Goal: Task Accomplishment & Management: Complete application form

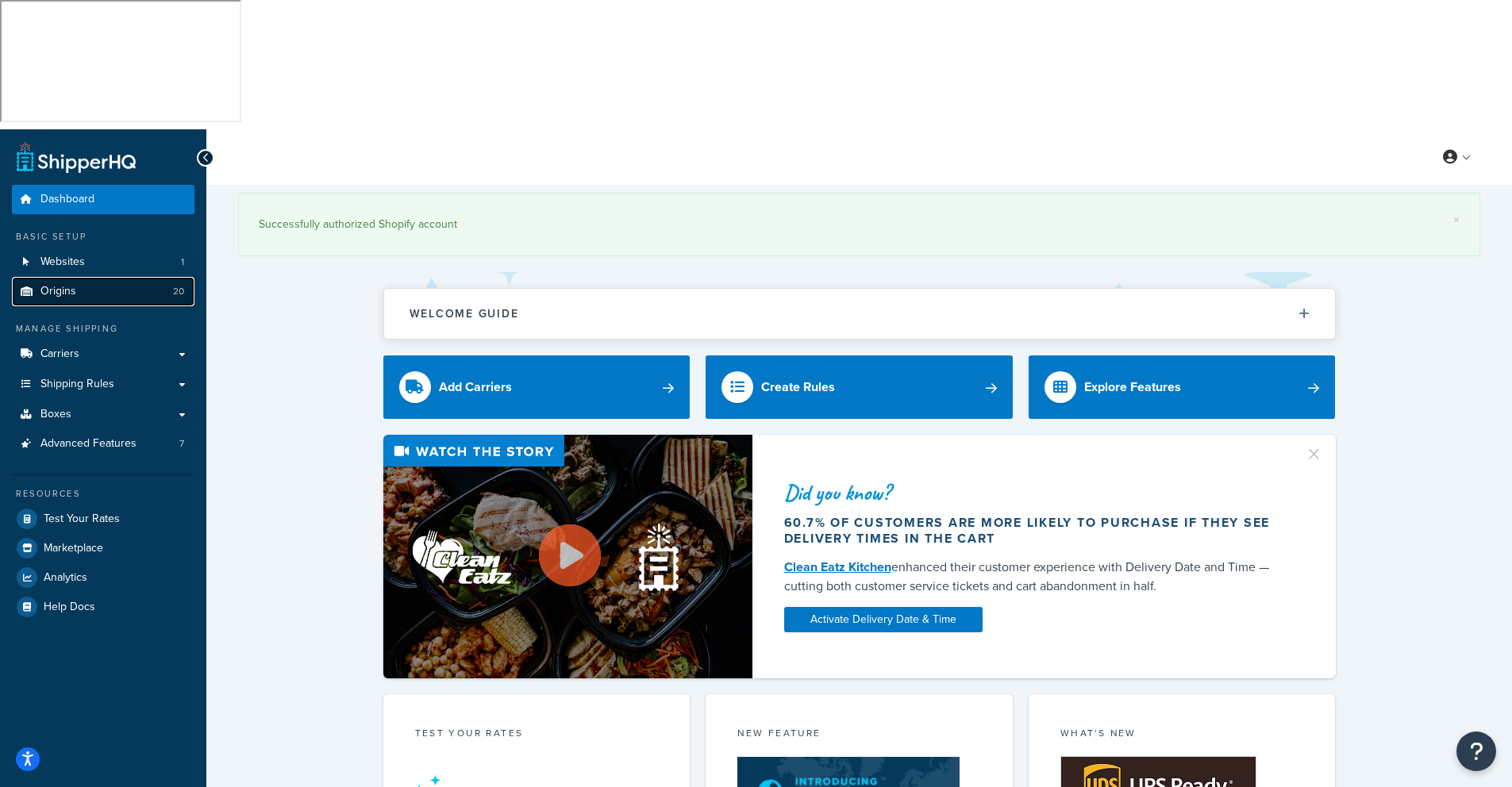
click at [57, 285] on span "Origins" at bounding box center [58, 292] width 35 height 13
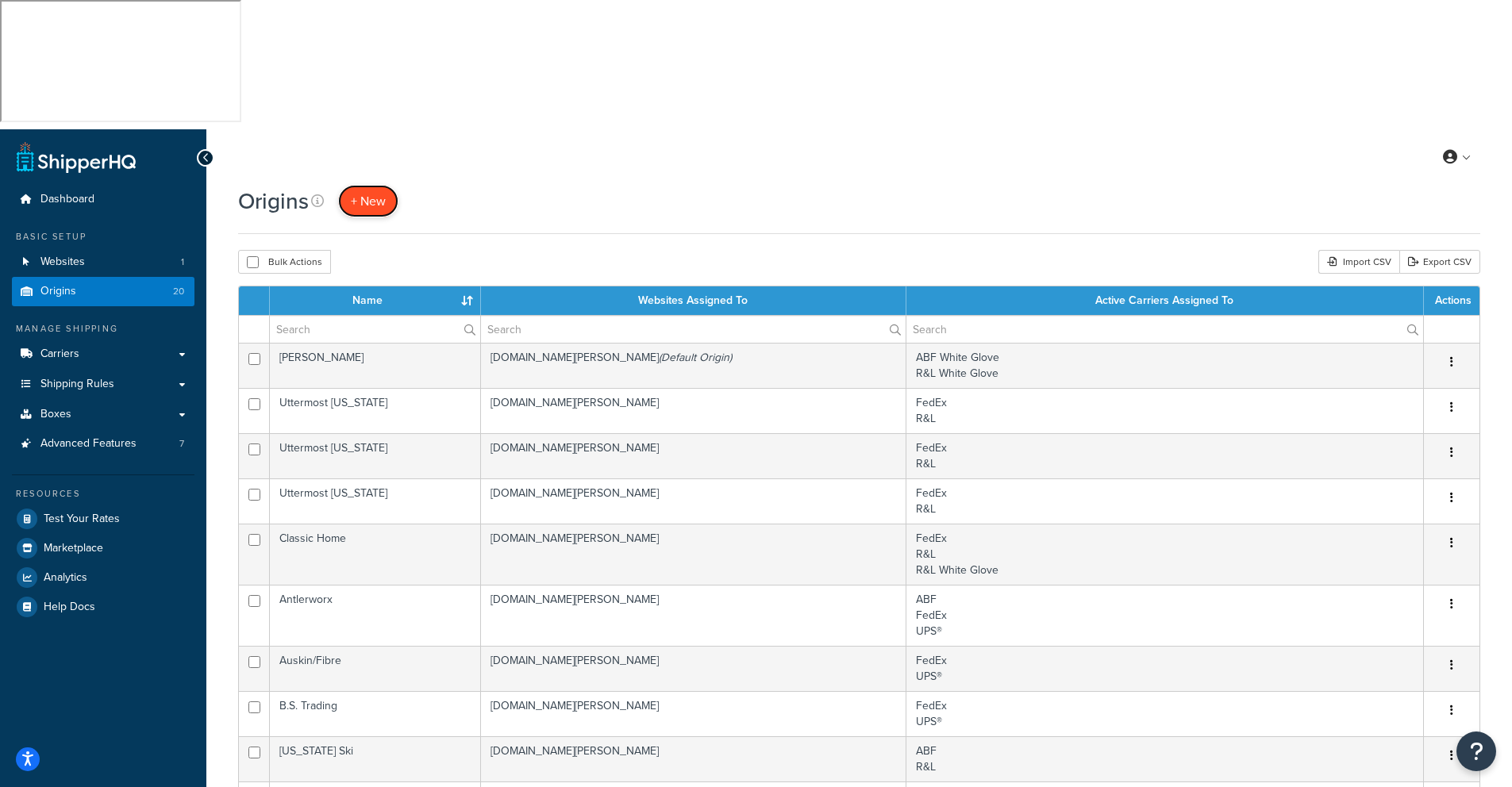
click at [371, 185] on link "+ New" at bounding box center [368, 201] width 61 height 33
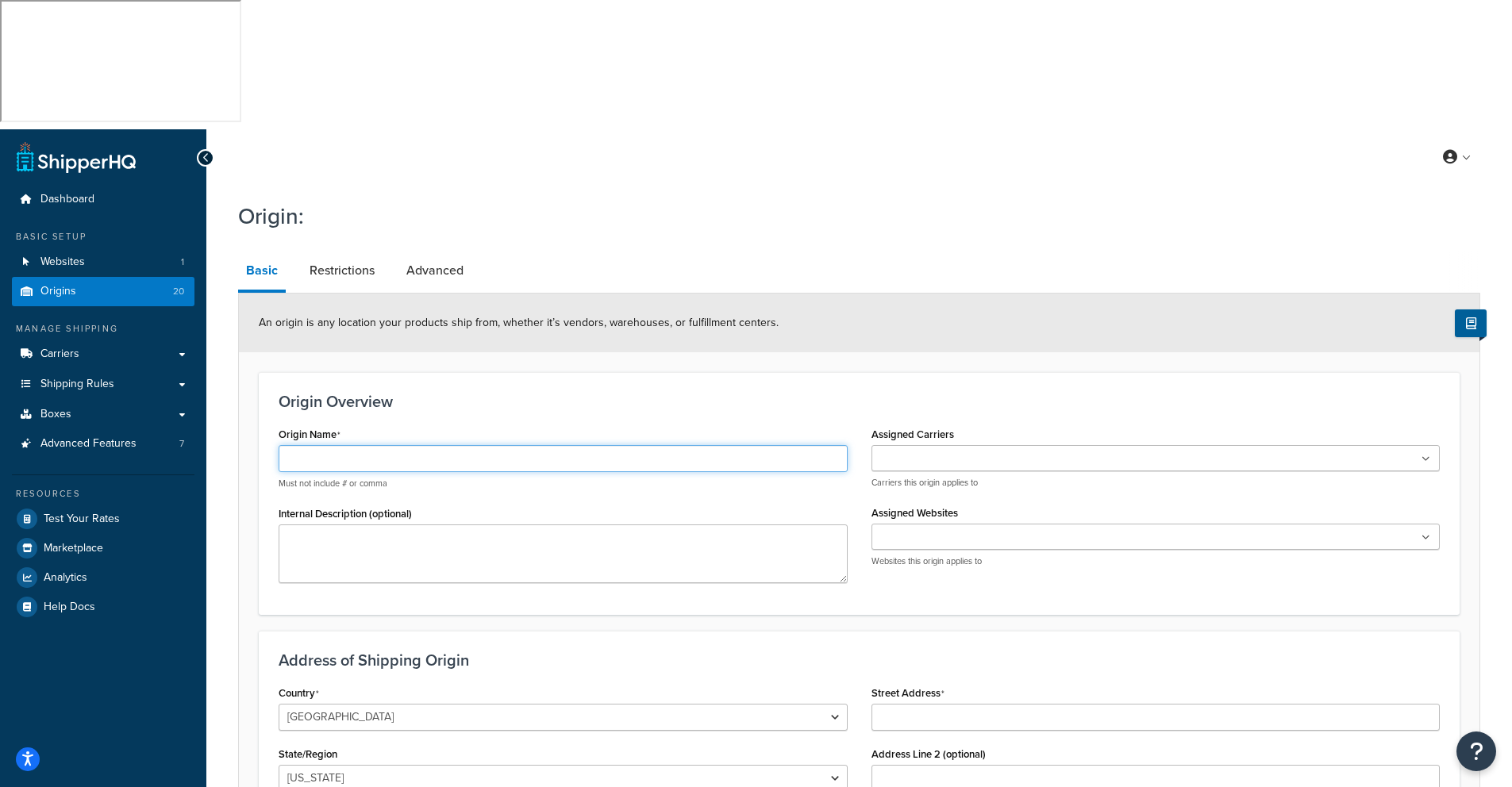
click at [302, 445] on input "Origin Name" at bounding box center [562, 458] width 569 height 27
type input "Artesia"
click at [969, 451] on input "Assigned Carriers" at bounding box center [946, 459] width 141 height 18
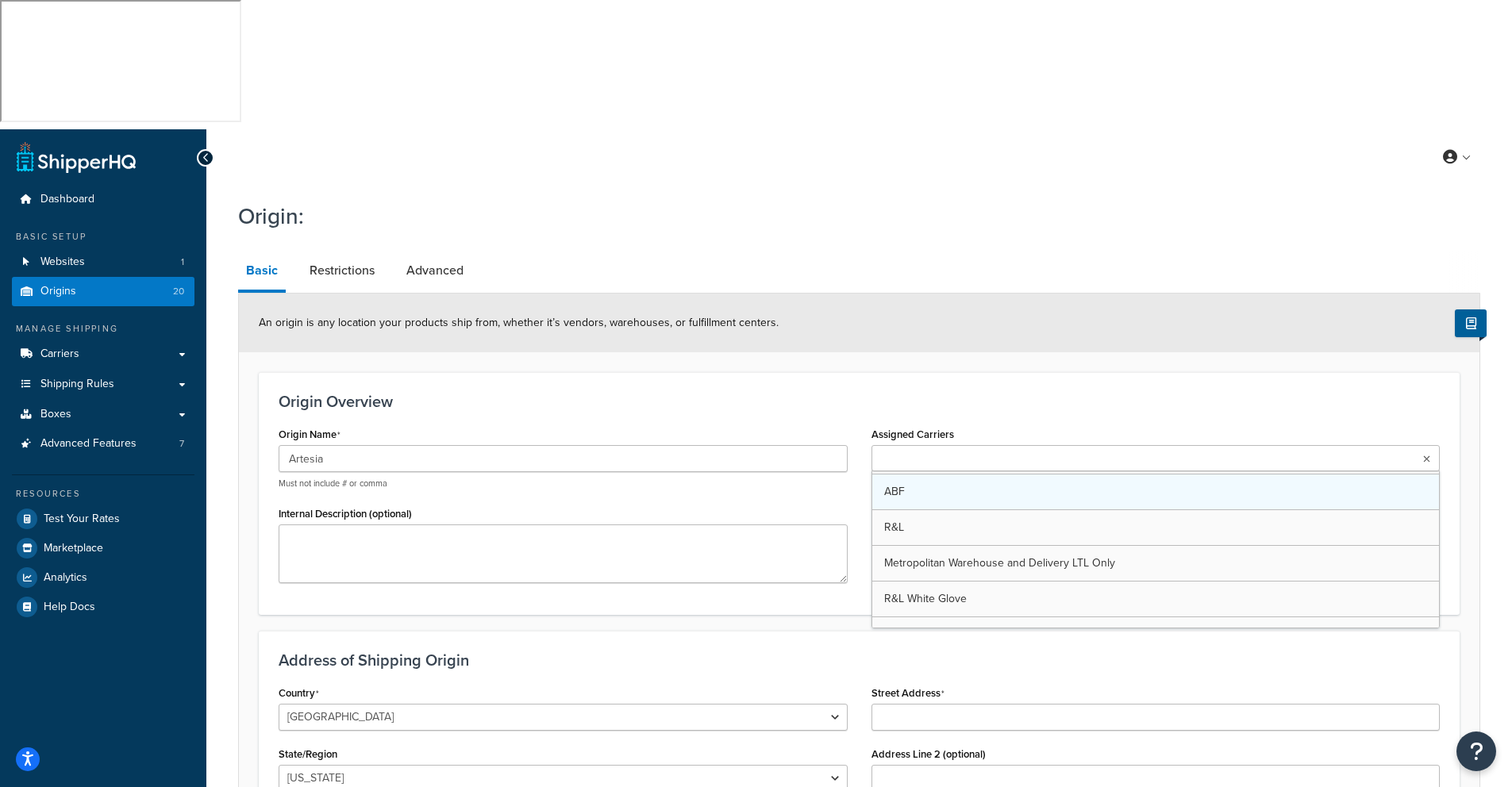
scroll to position [114, 0]
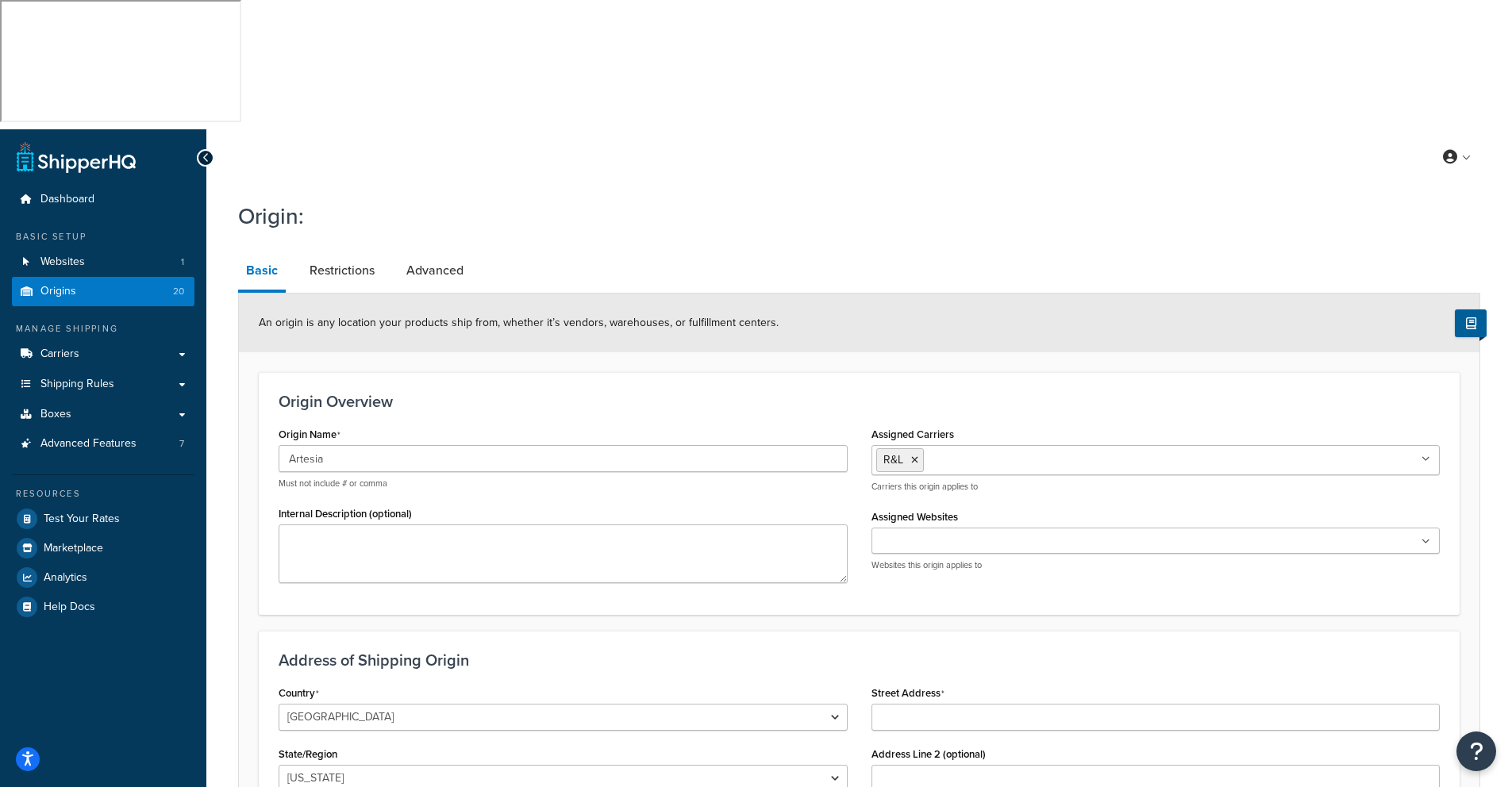
click at [750, 373] on div "Origin Overview Origin Name Artesia Must not include # or comma Internal Descri…" at bounding box center [859, 494] width 1201 height 242
click at [894, 534] on input "Assigned Websites" at bounding box center [946, 542] width 141 height 18
click at [313, 524] on textarea "Internal Description (optional)" at bounding box center [562, 553] width 569 height 59
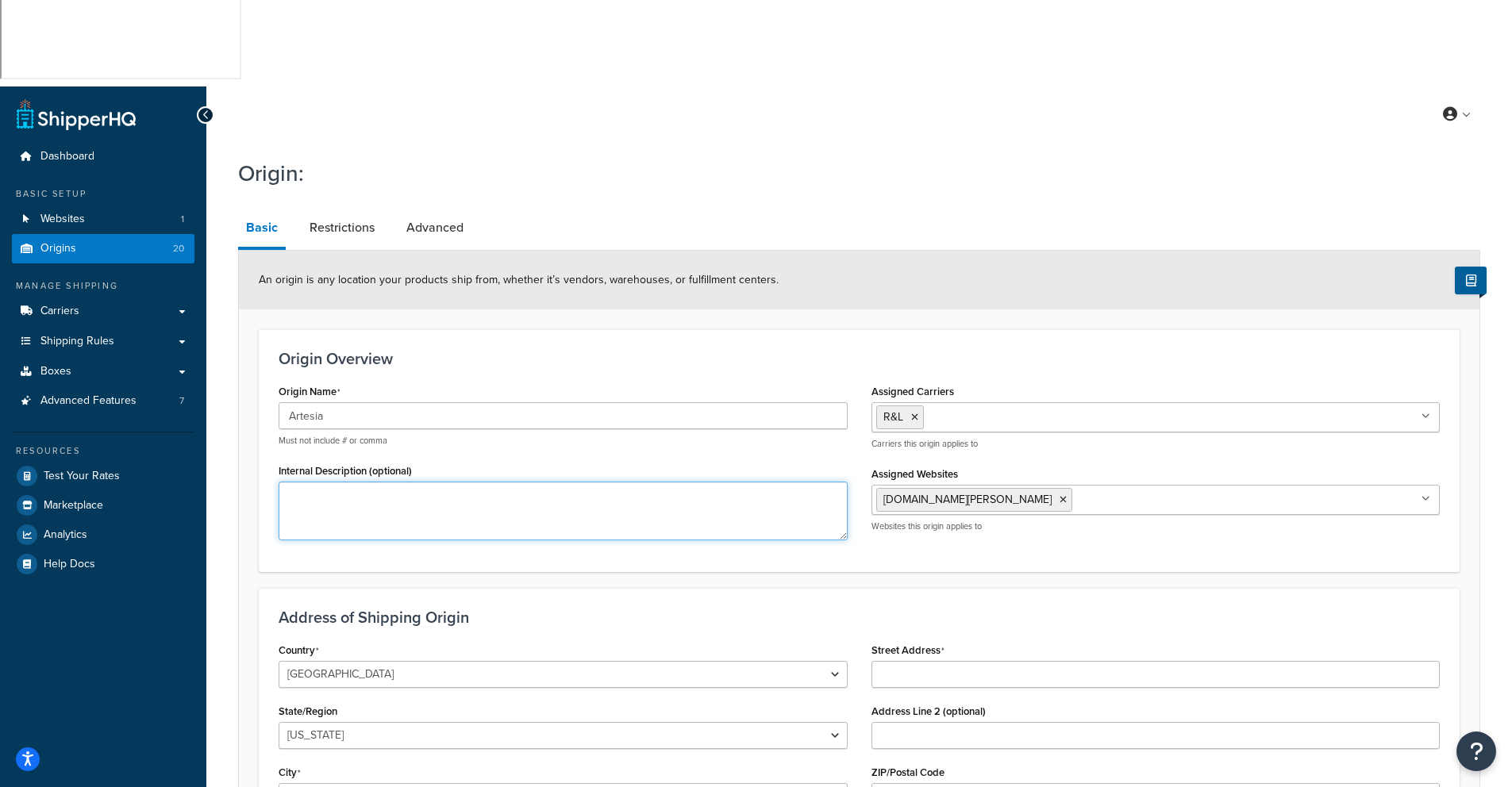
scroll to position [78, 0]
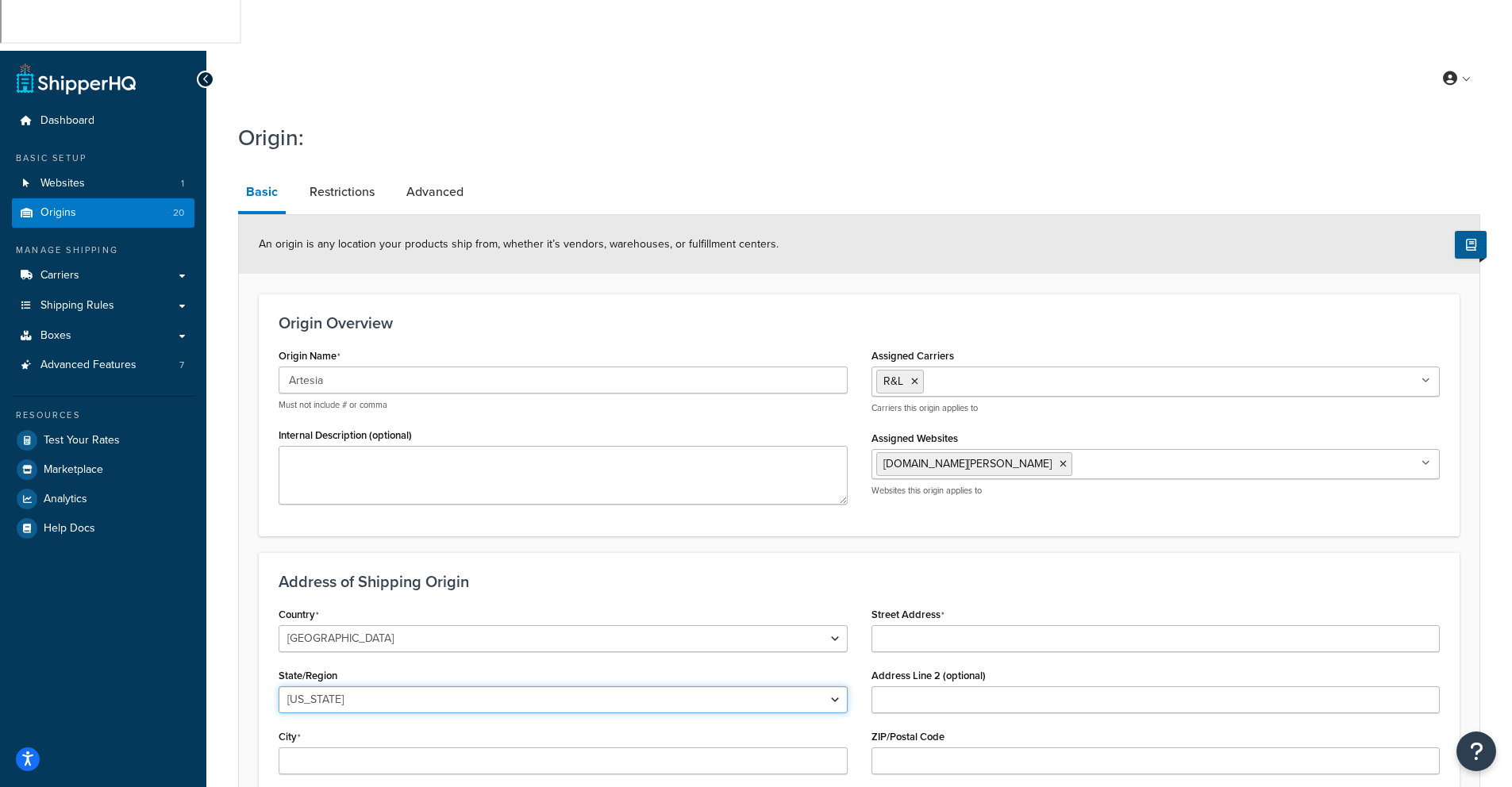
click at [356, 686] on select "Alabama Alaska American Samoa Arizona Arkansas Armed Forces Americas Armed Forc…" at bounding box center [562, 699] width 569 height 27
select select "9"
click at [278, 686] on select "Alabama Alaska American Samoa Arizona Arkansas Armed Forces Americas Armed Forc…" at bounding box center [562, 699] width 569 height 27
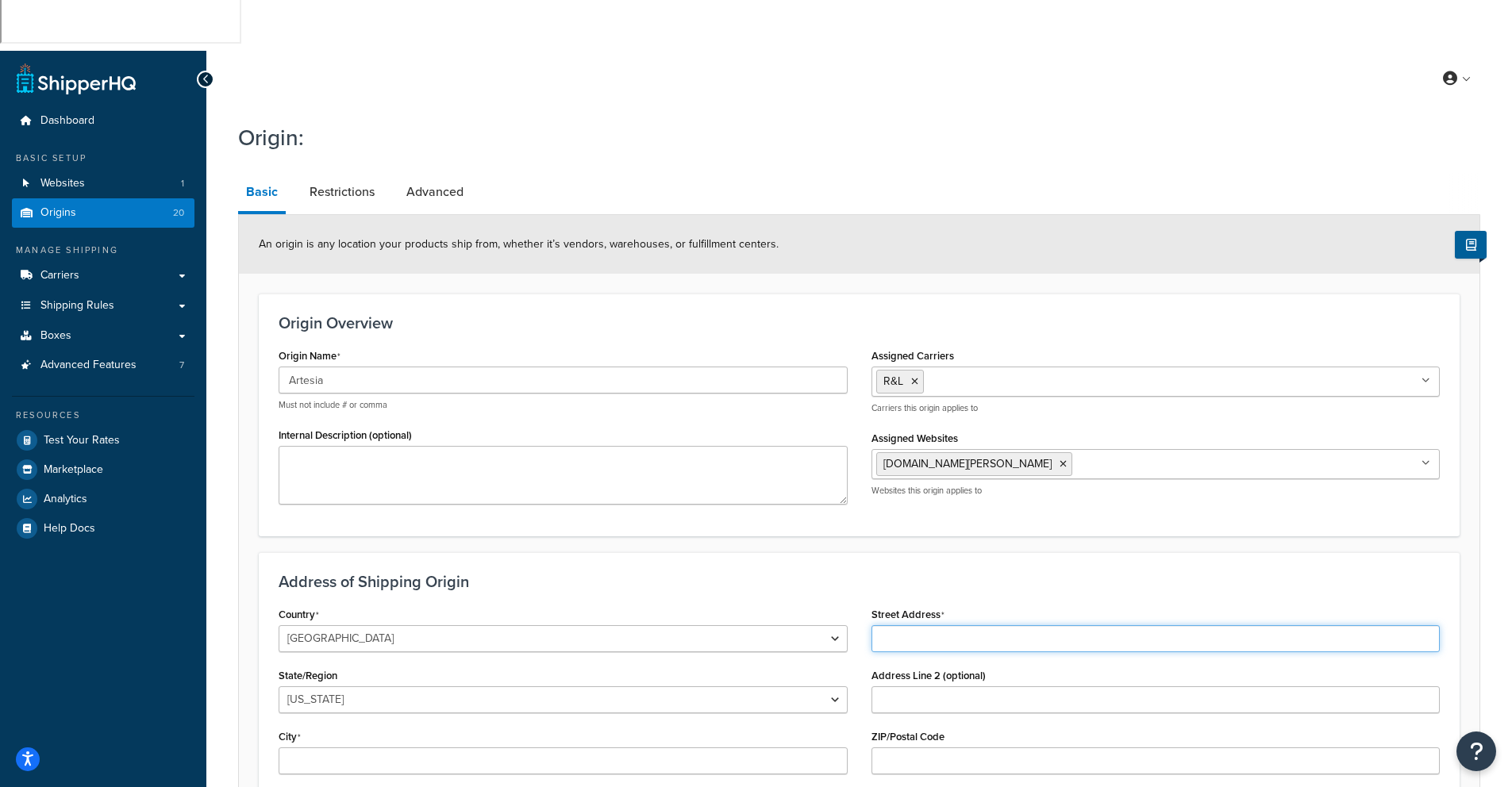
click at [894, 626] on input "Street Address" at bounding box center [1155, 639] width 569 height 27
type input "[STREET_ADDRESS]"
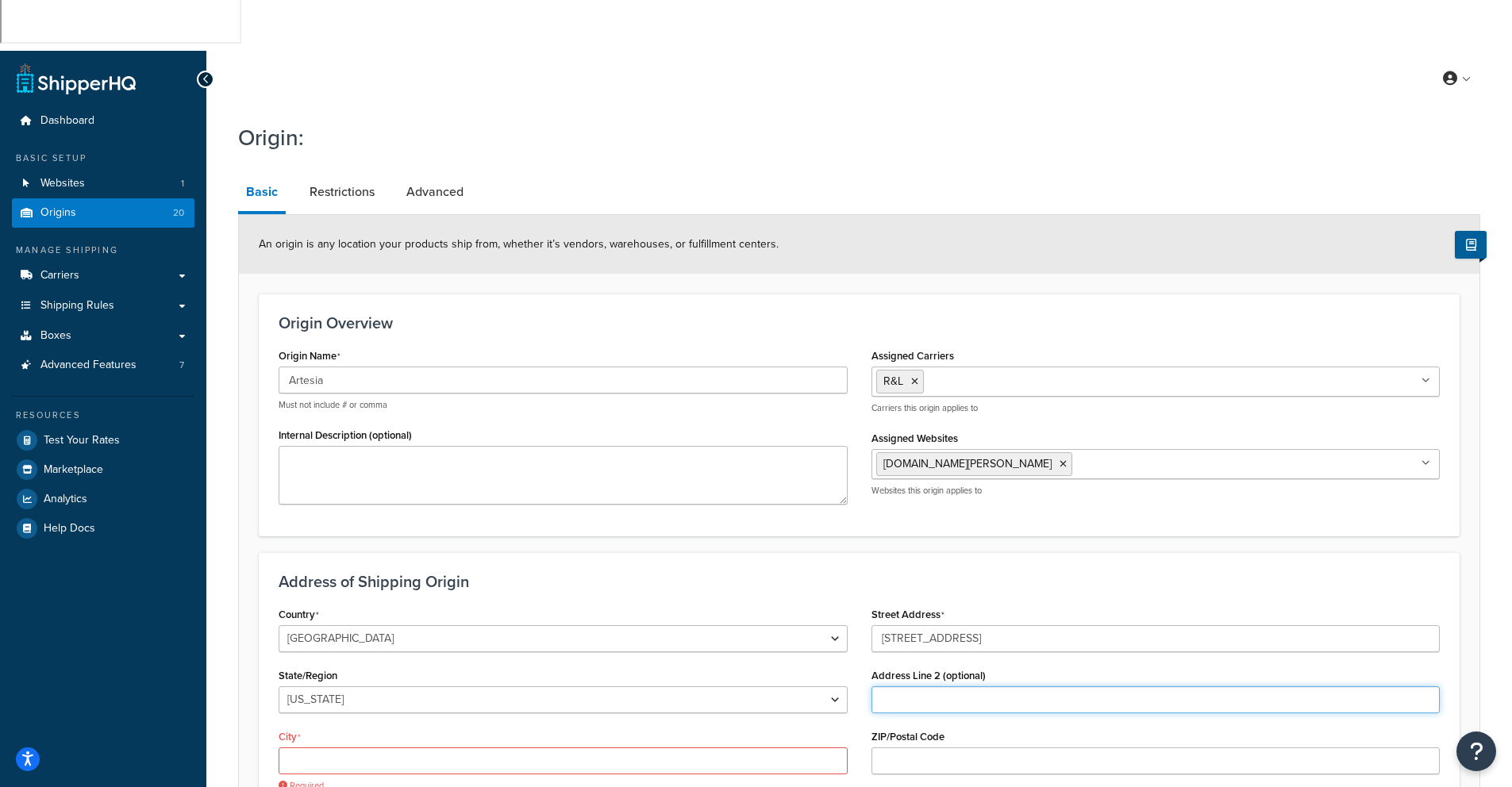
click at [902, 686] on input "Address Line 2 (optional)" at bounding box center [1155, 699] width 569 height 27
type input "Bay 2"
click at [306, 748] on input "City" at bounding box center [562, 761] width 569 height 27
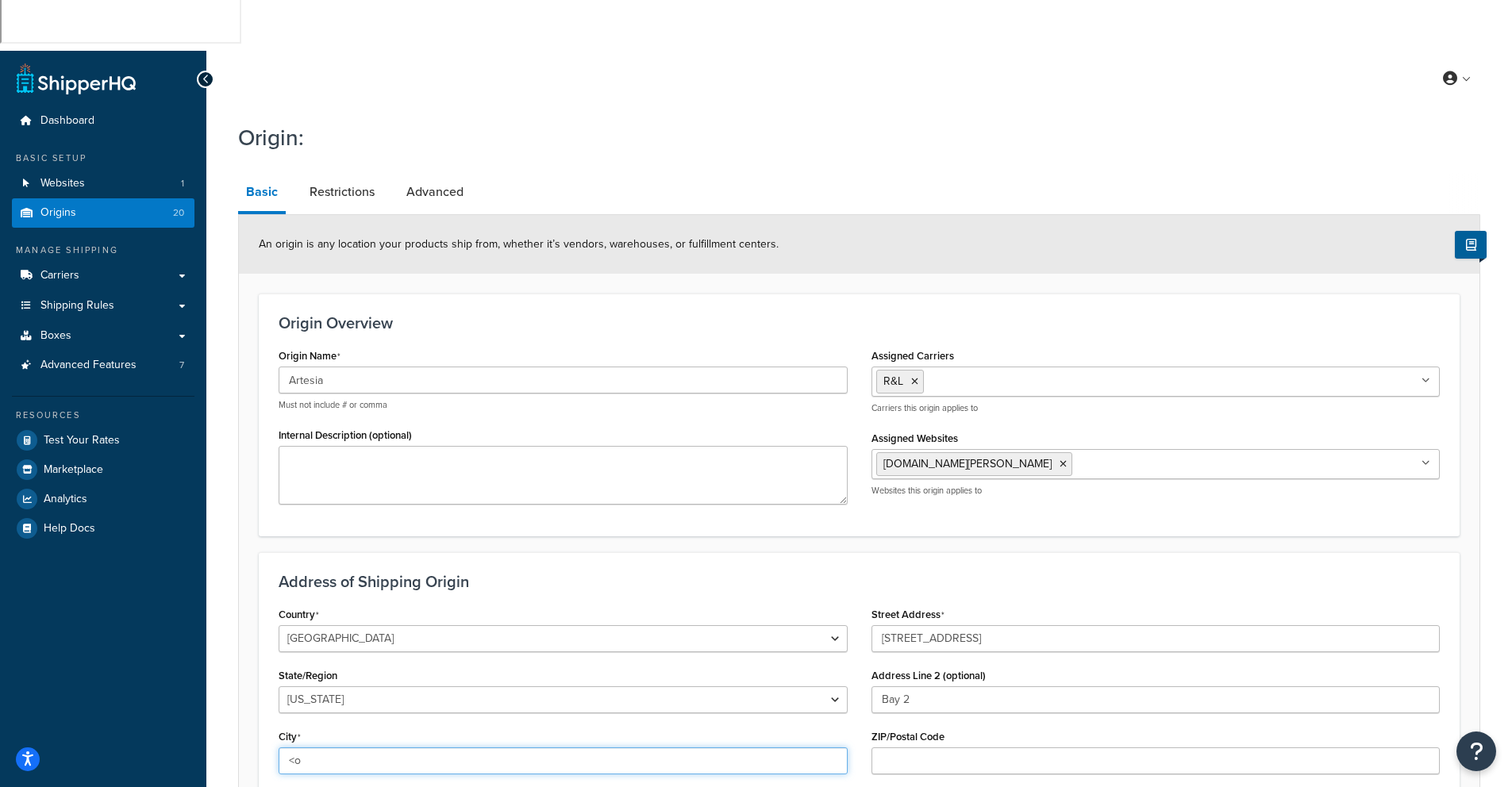
type input "<"
type input "Miami"
type input "305-445-3212"
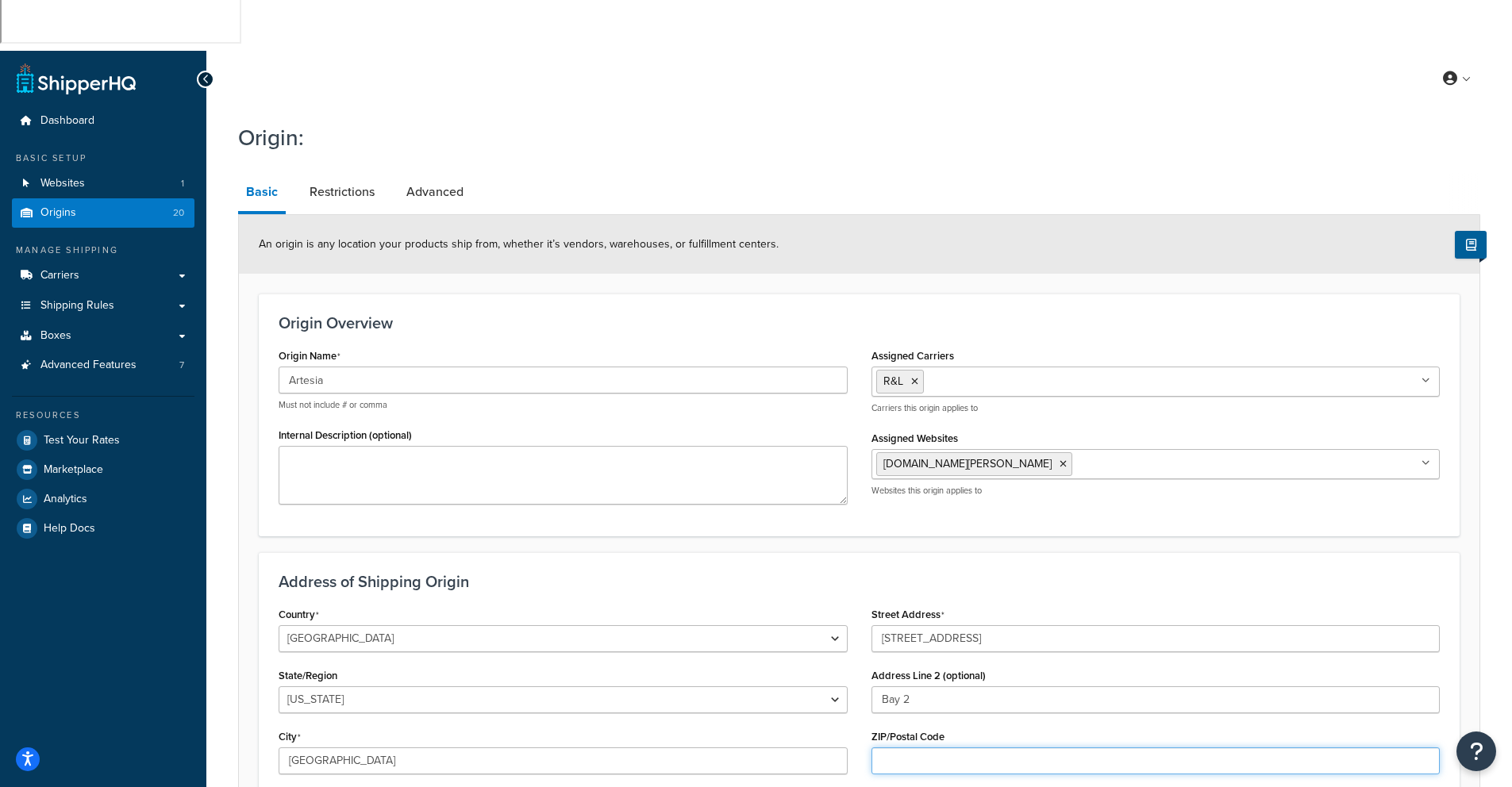
click at [919, 748] on input "ZIP/Postal Code" at bounding box center [1155, 761] width 569 height 27
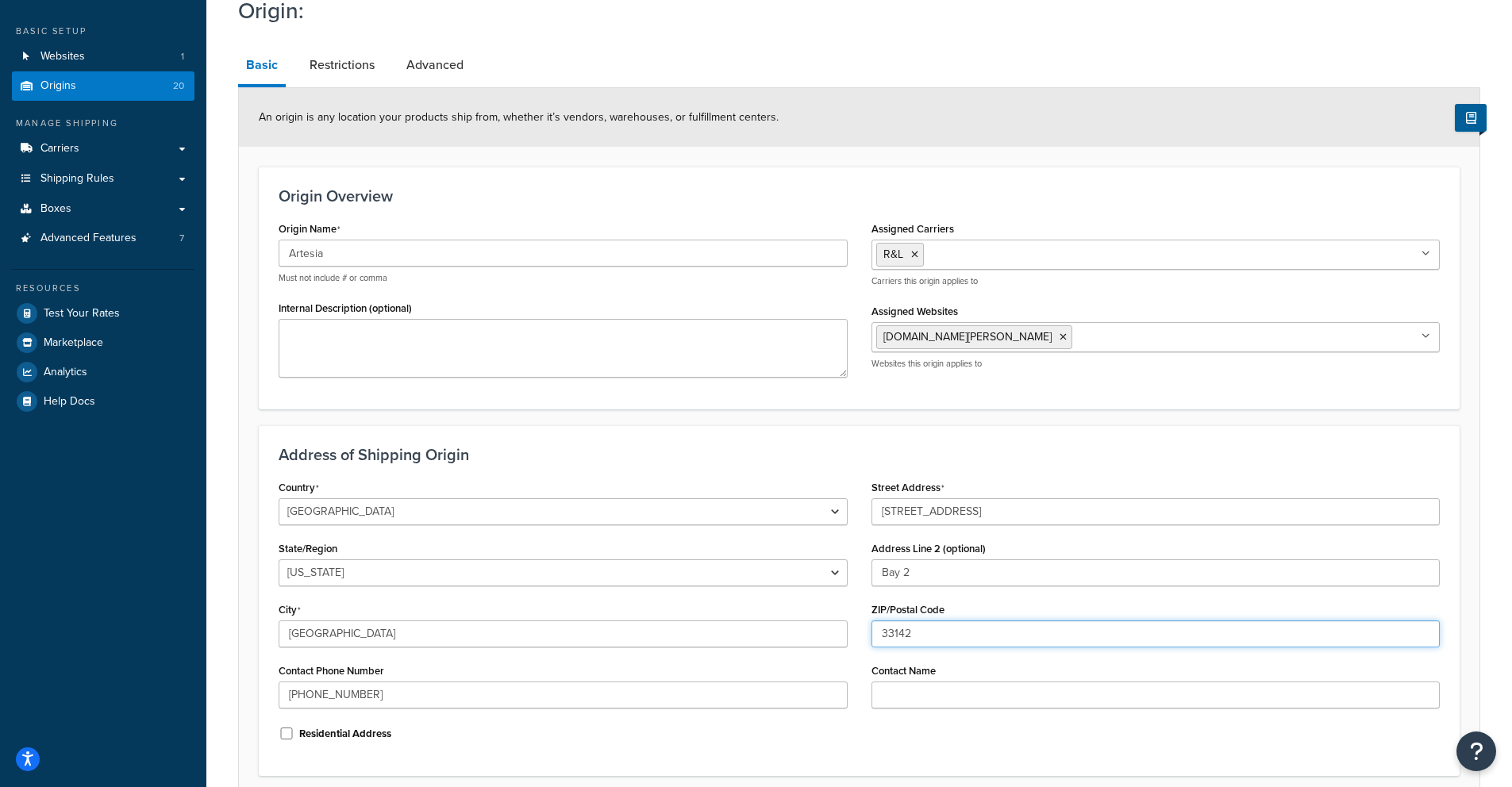
scroll to position [210, 0]
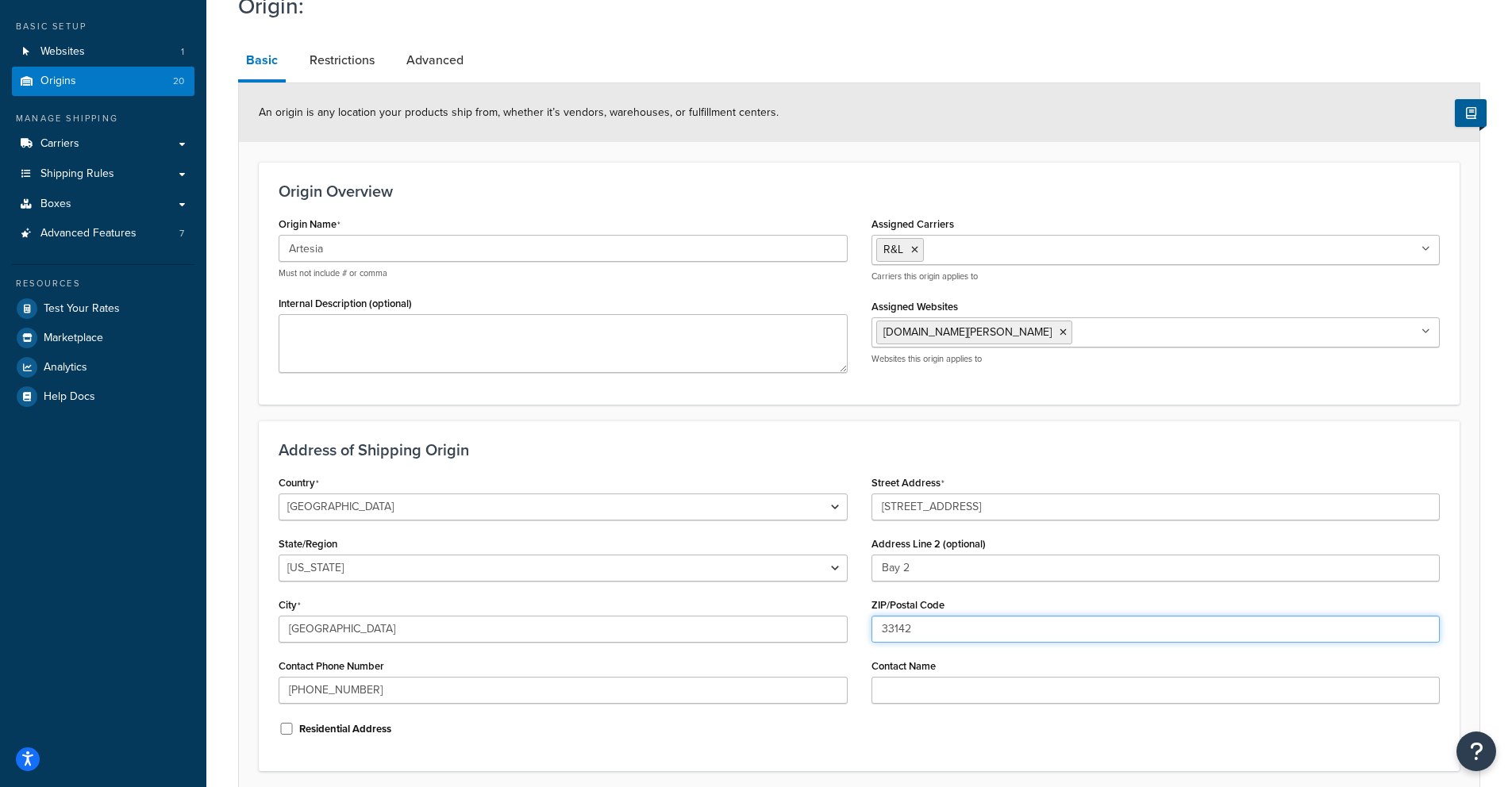
type input "33142"
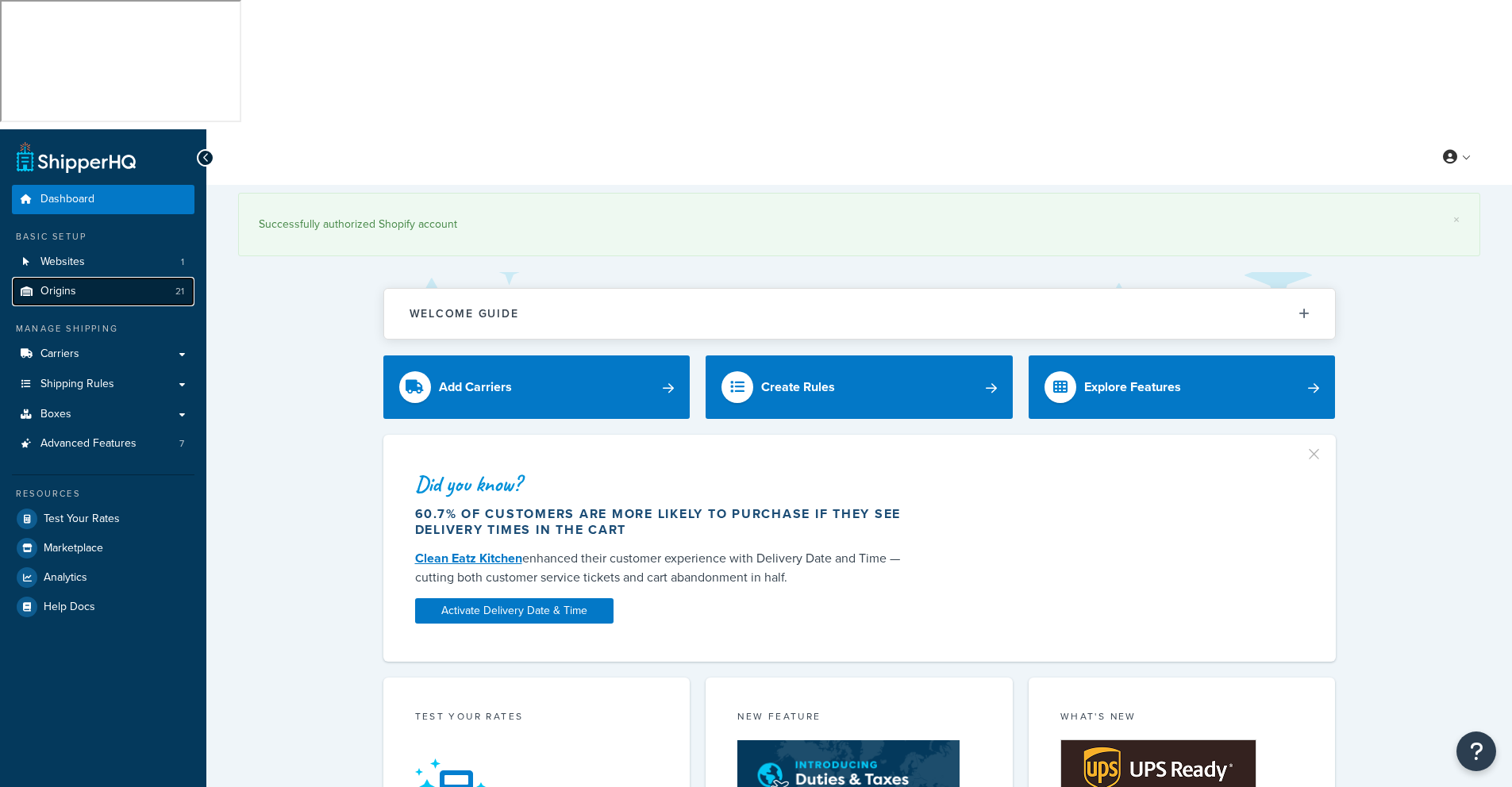
click at [39, 277] on link "Origins 21" at bounding box center [103, 292] width 182 height 30
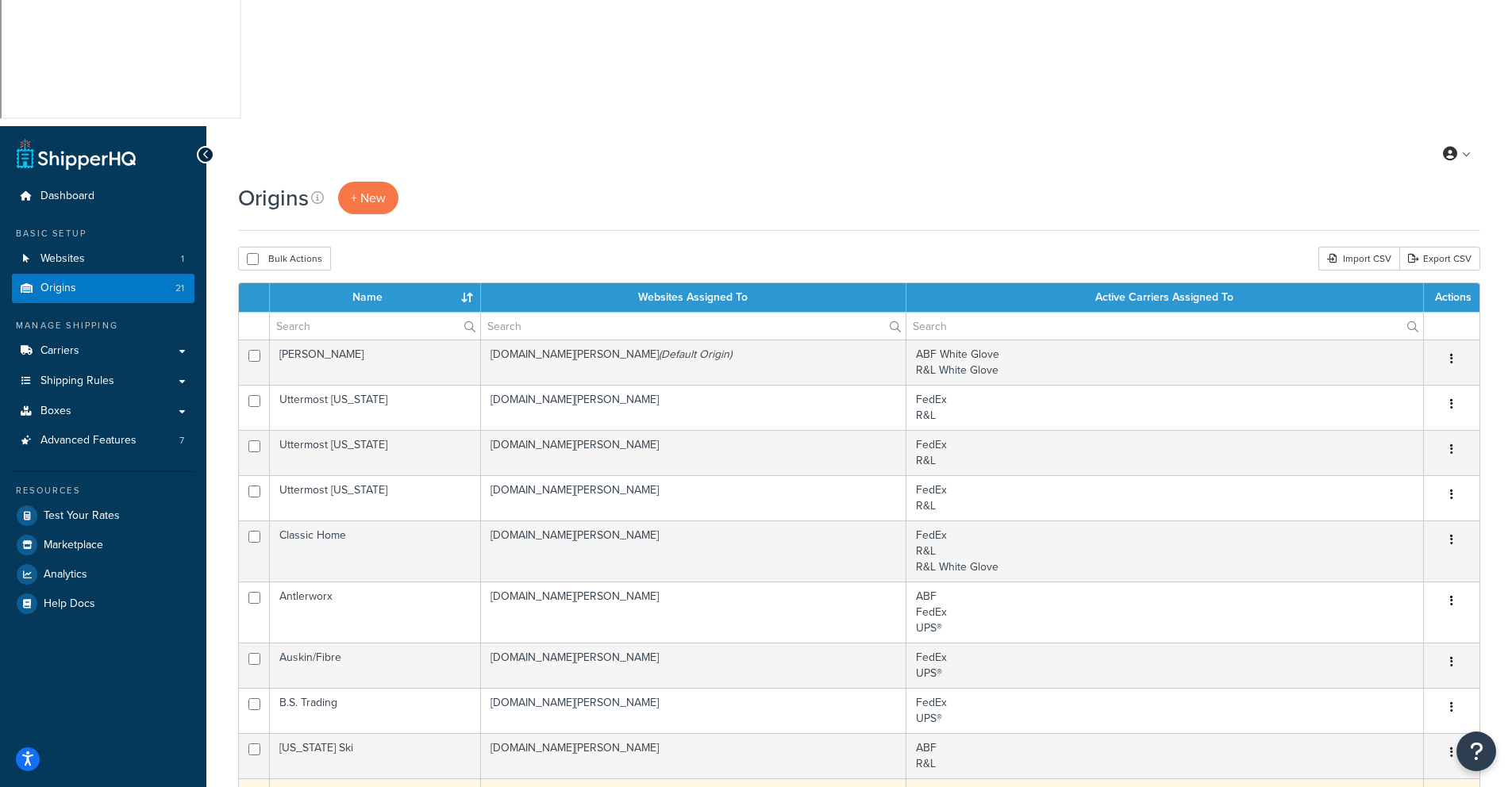
scroll to position [12, 0]
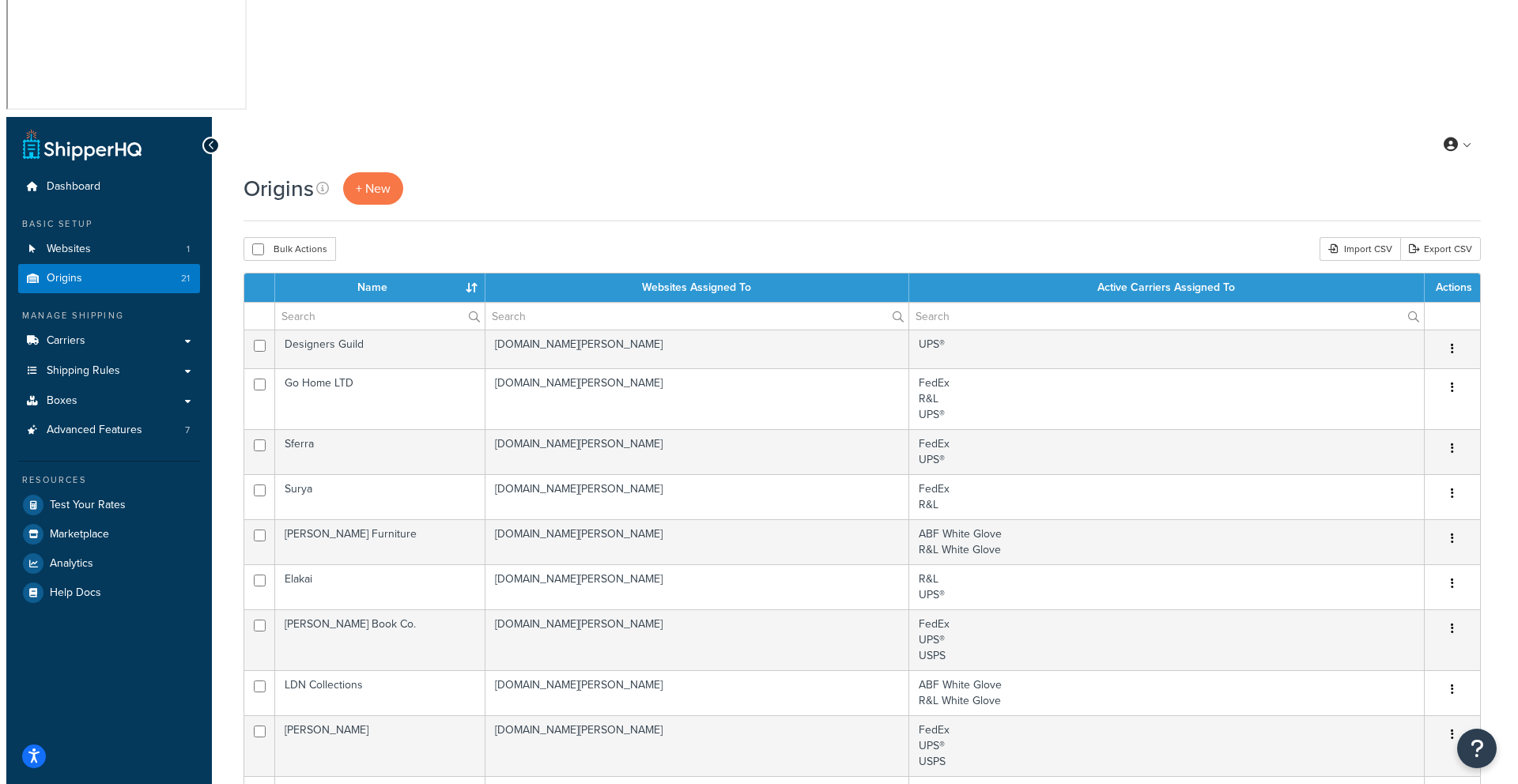
scroll to position [0, 0]
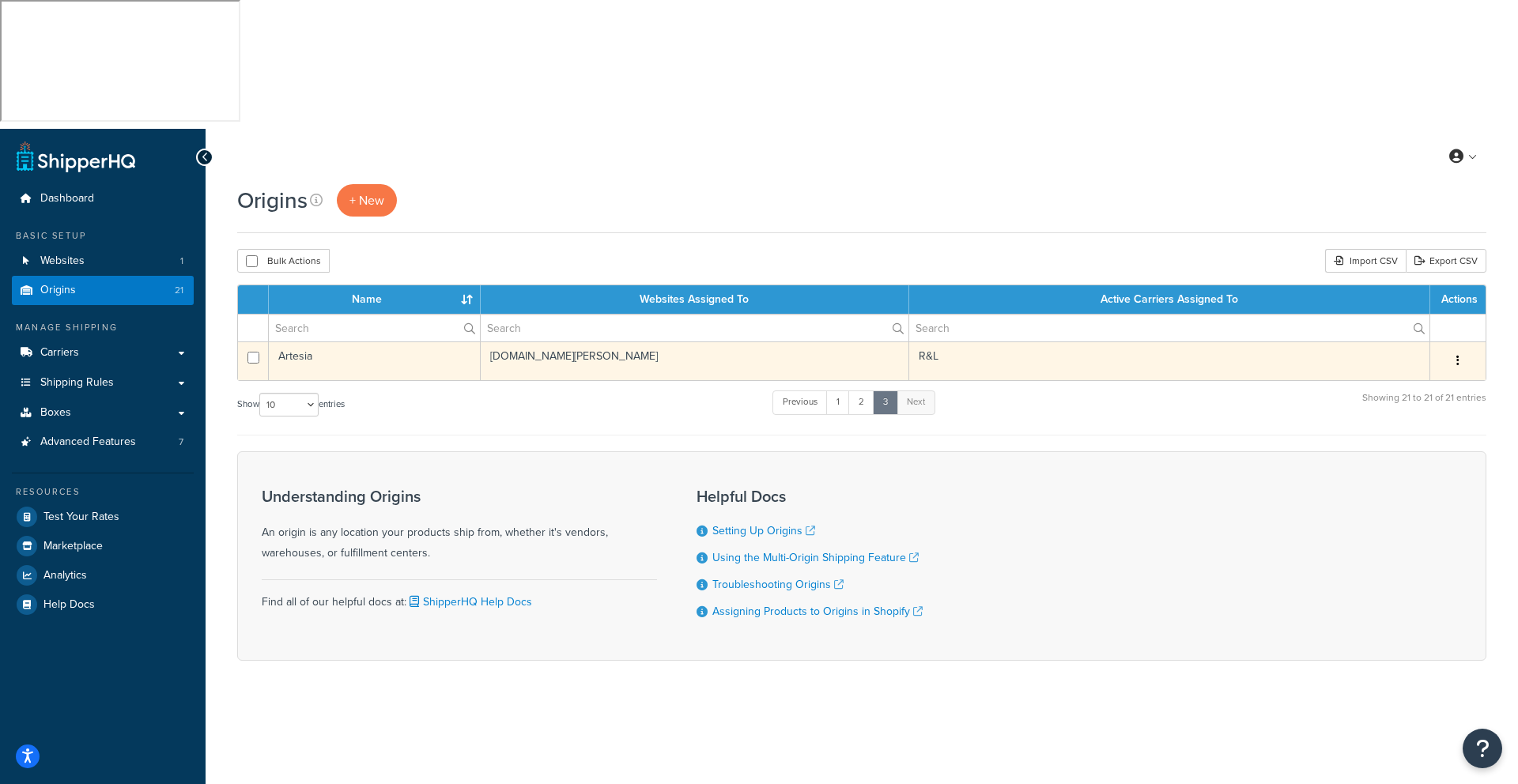
click at [317, 341] on td "Artesia" at bounding box center [375, 361] width 212 height 39
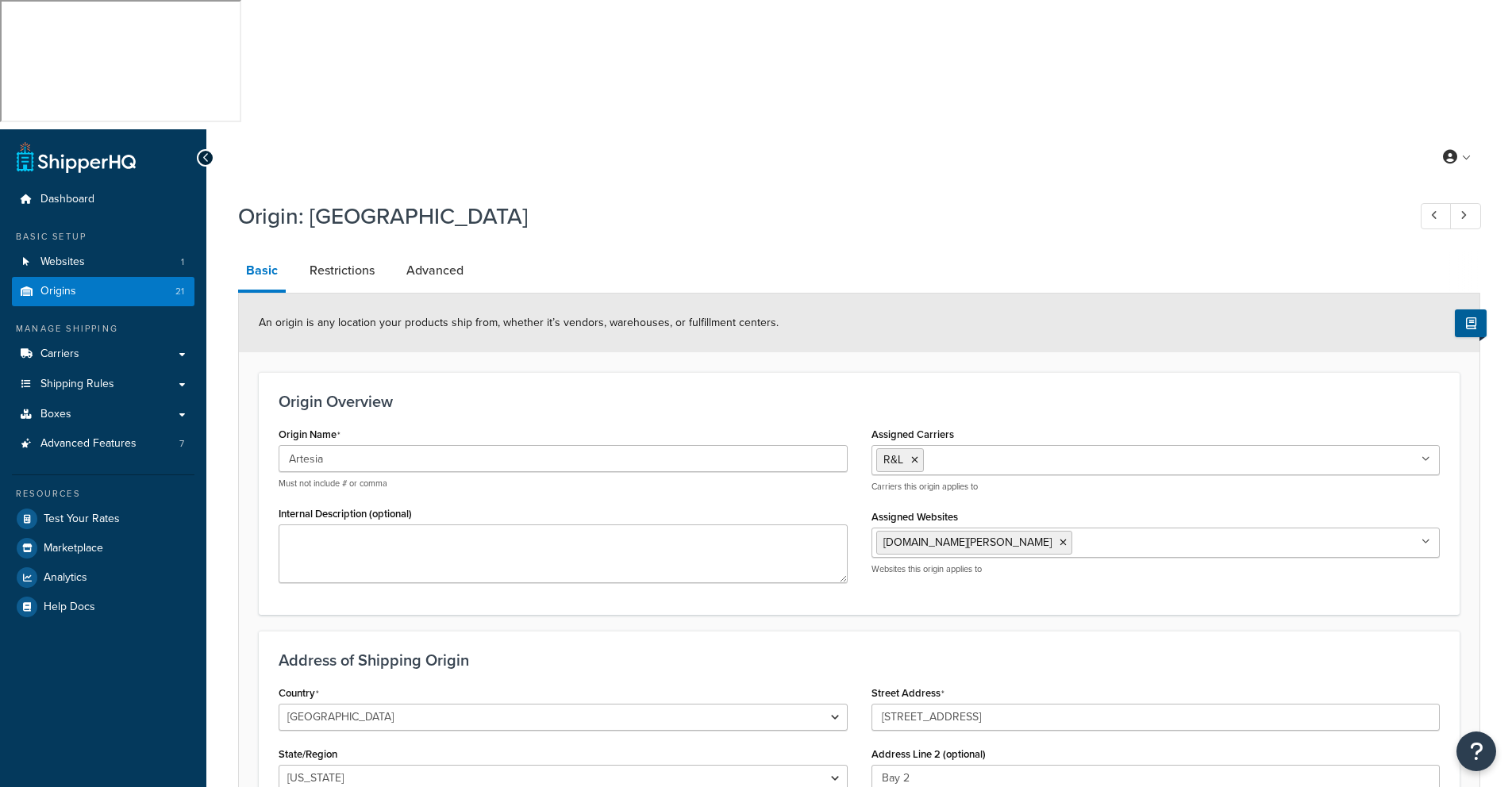
select select "9"
click at [953, 451] on input "Assigned Carriers" at bounding box center [997, 459] width 141 height 18
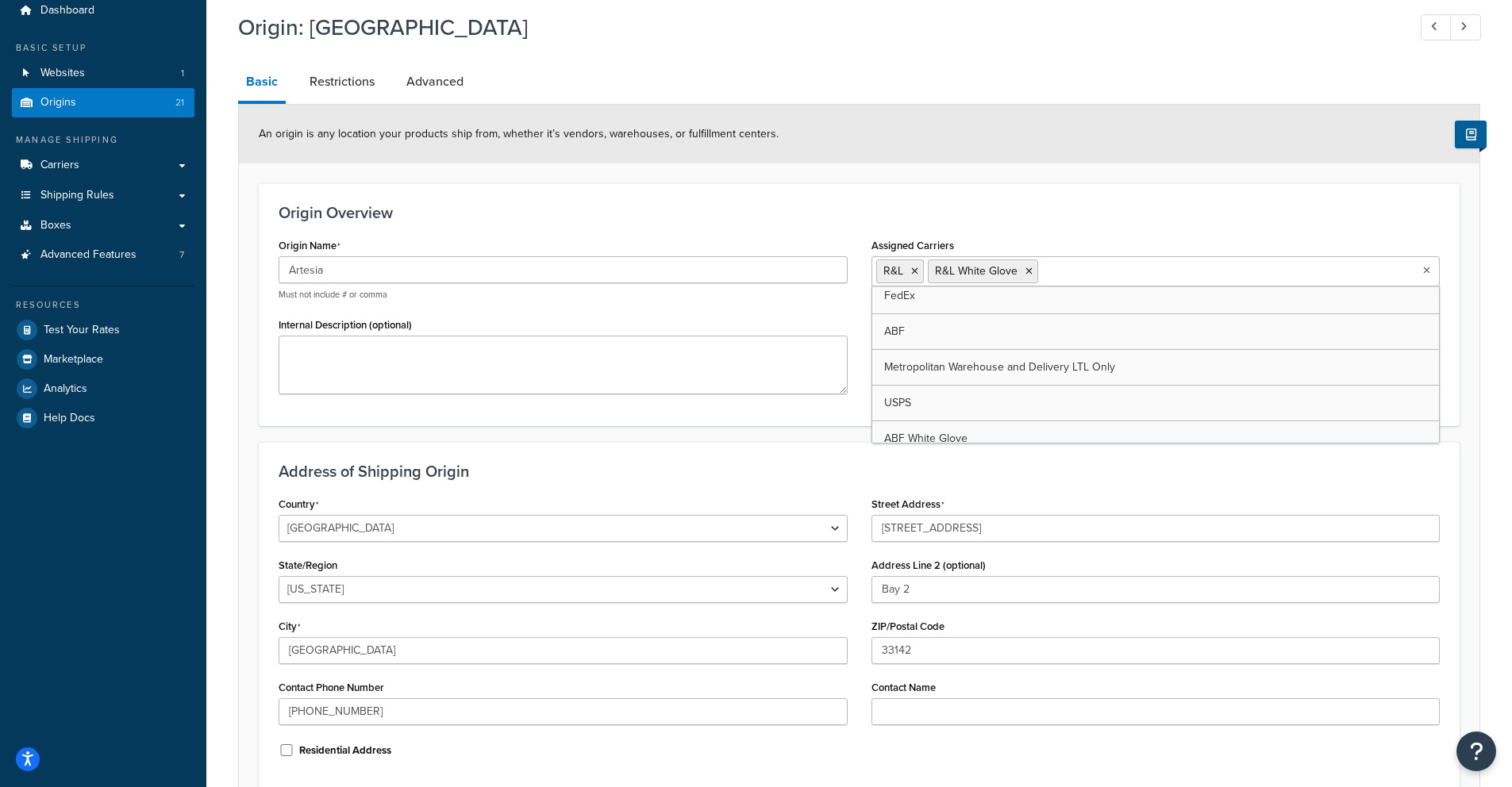
scroll to position [210, 0]
